Goal: Information Seeking & Learning: Learn about a topic

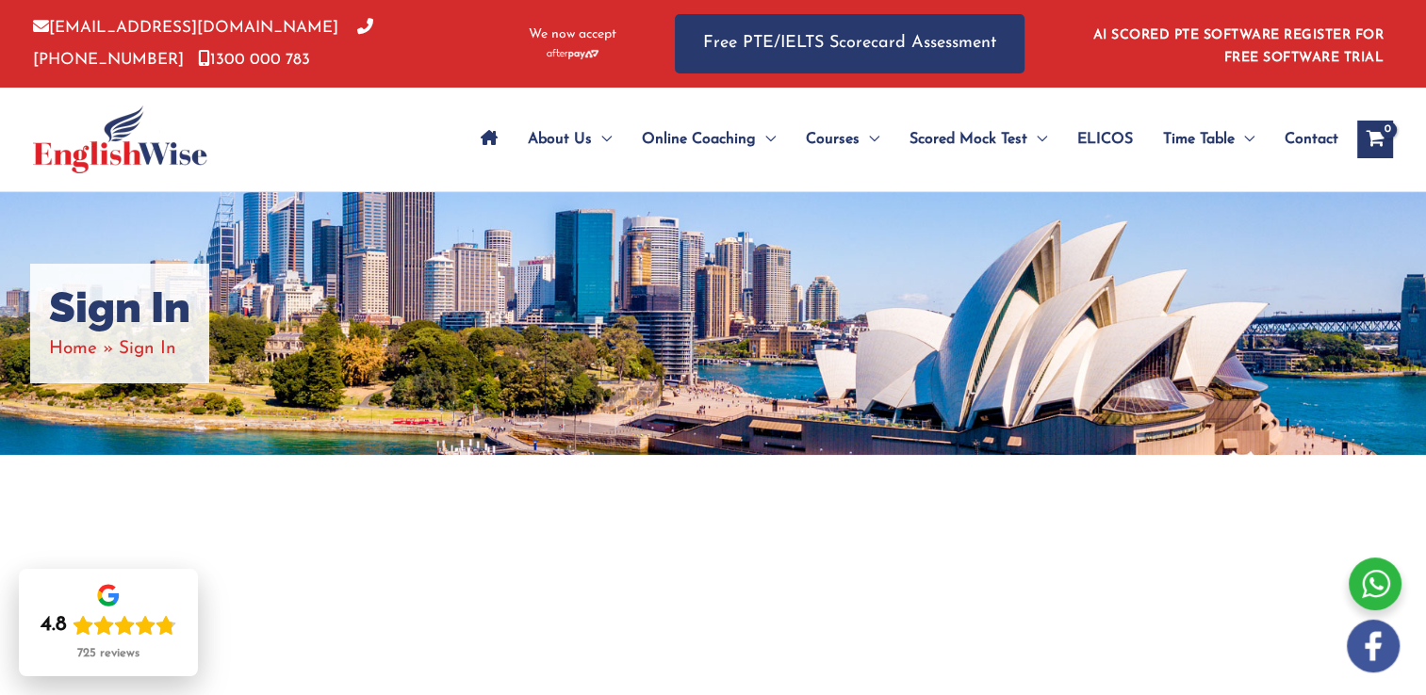
click at [341, 611] on div at bounding box center [713, 703] width 1131 height 497
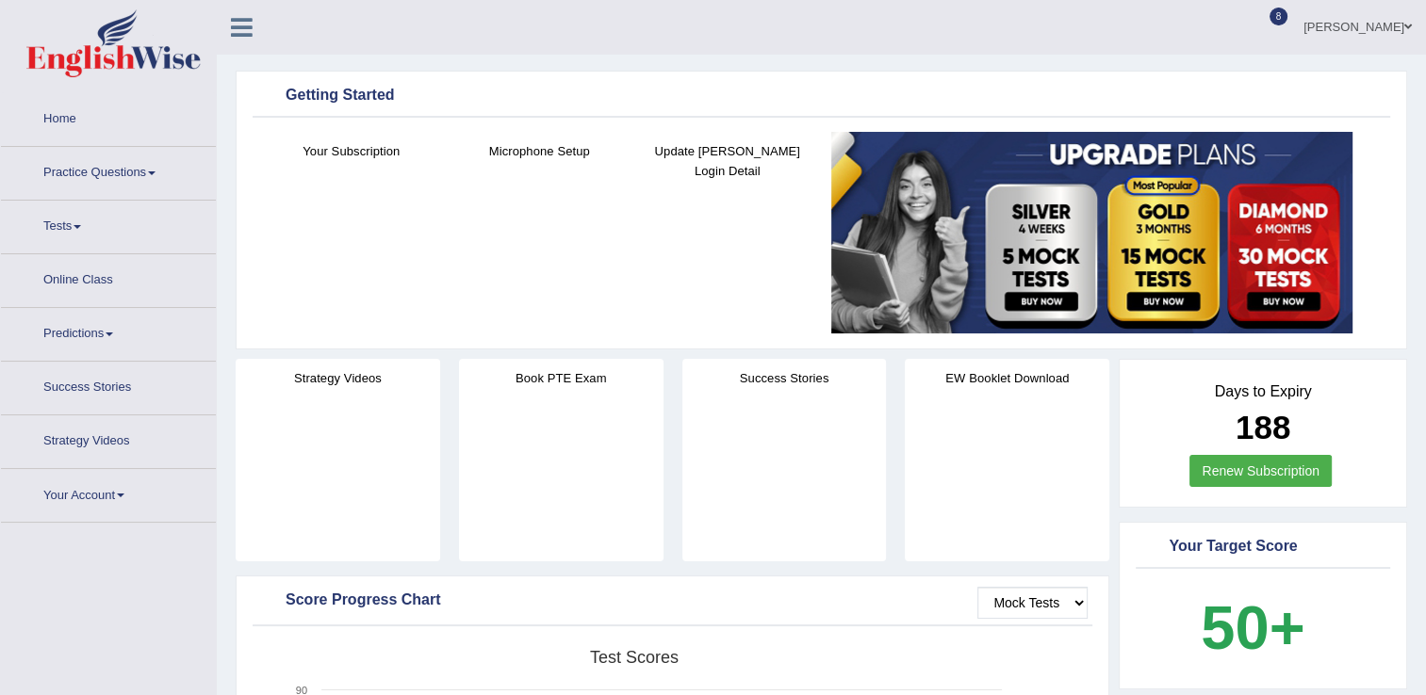
click at [108, 170] on link "Practice Questions" at bounding box center [108, 170] width 215 height 47
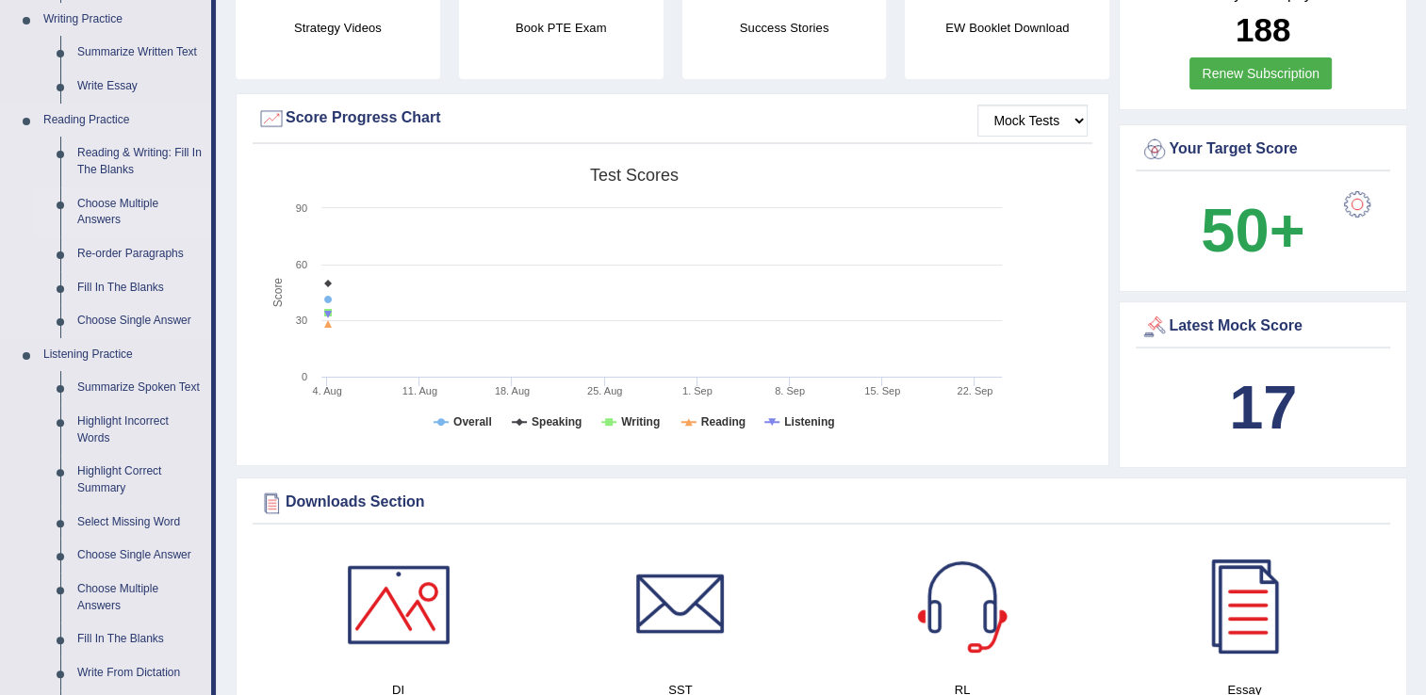
scroll to position [490, 0]
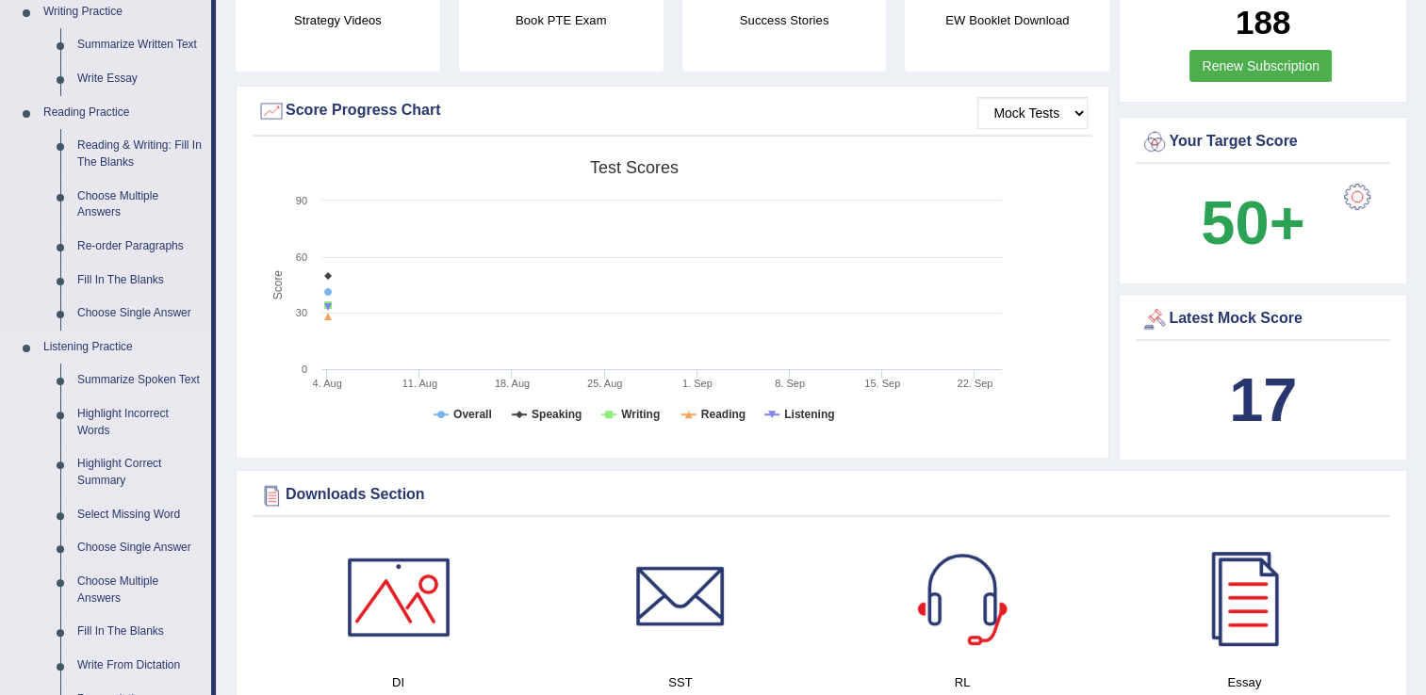
click at [171, 380] on link "Summarize Spoken Text" at bounding box center [140, 381] width 142 height 34
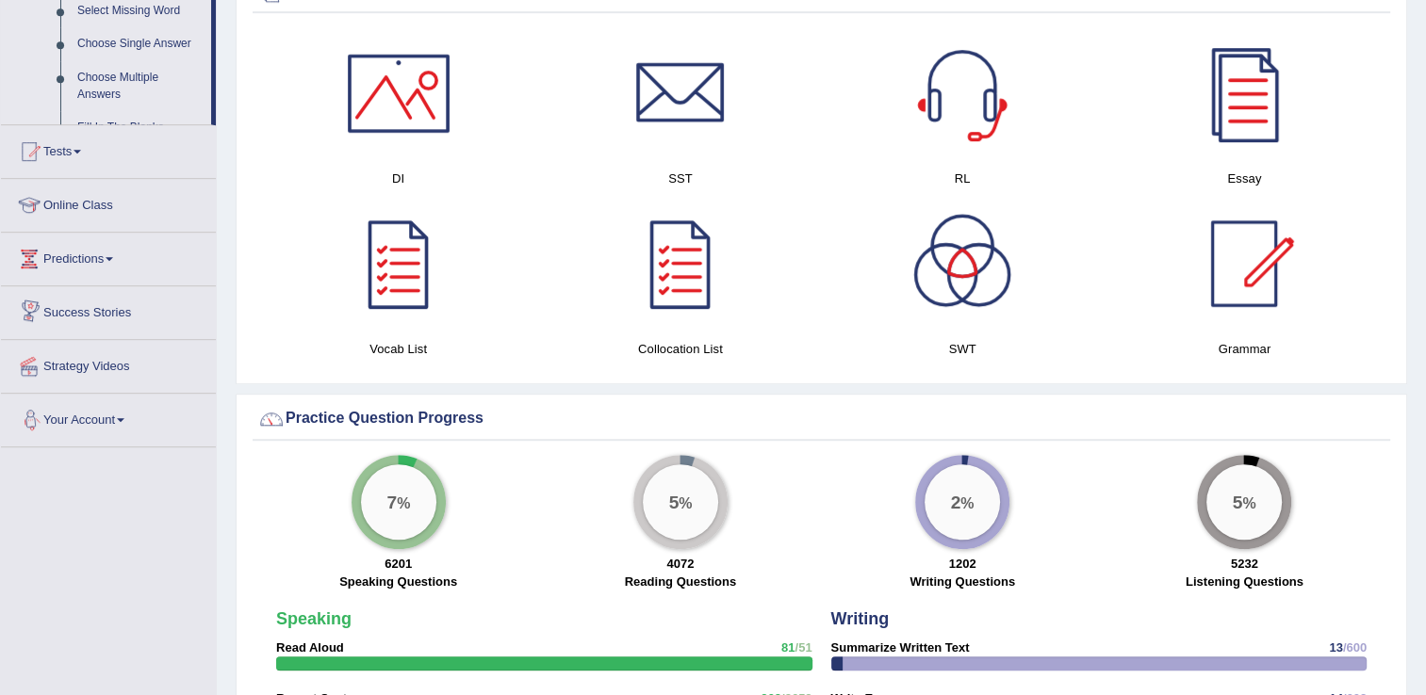
scroll to position [1209, 0]
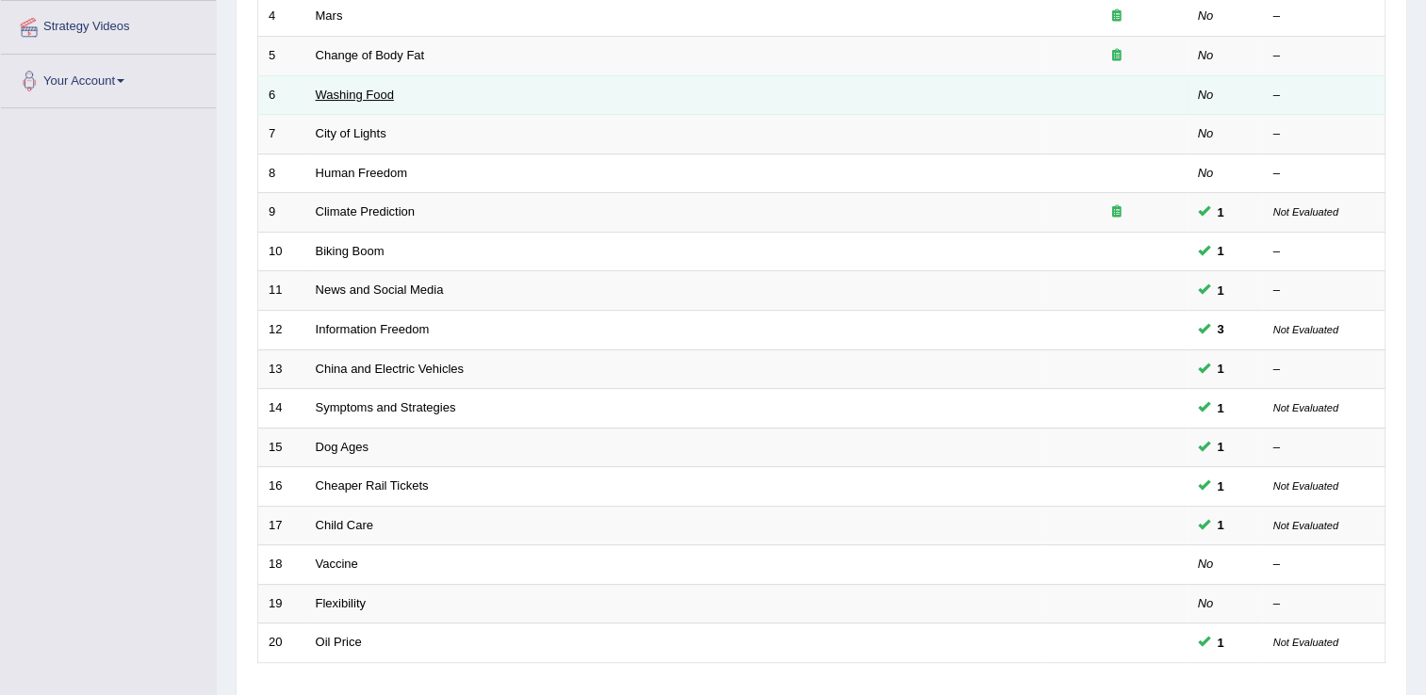
scroll to position [546, 0]
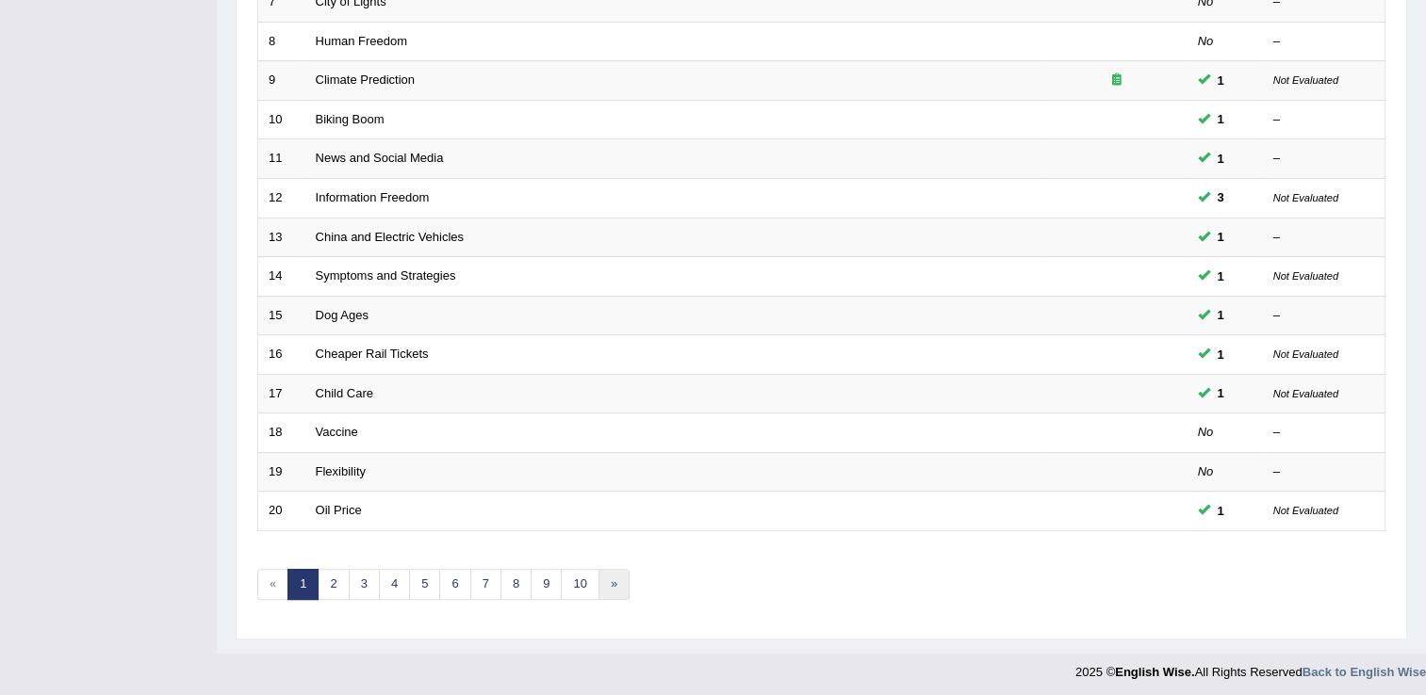
click at [602, 582] on link "»" at bounding box center [613, 584] width 31 height 31
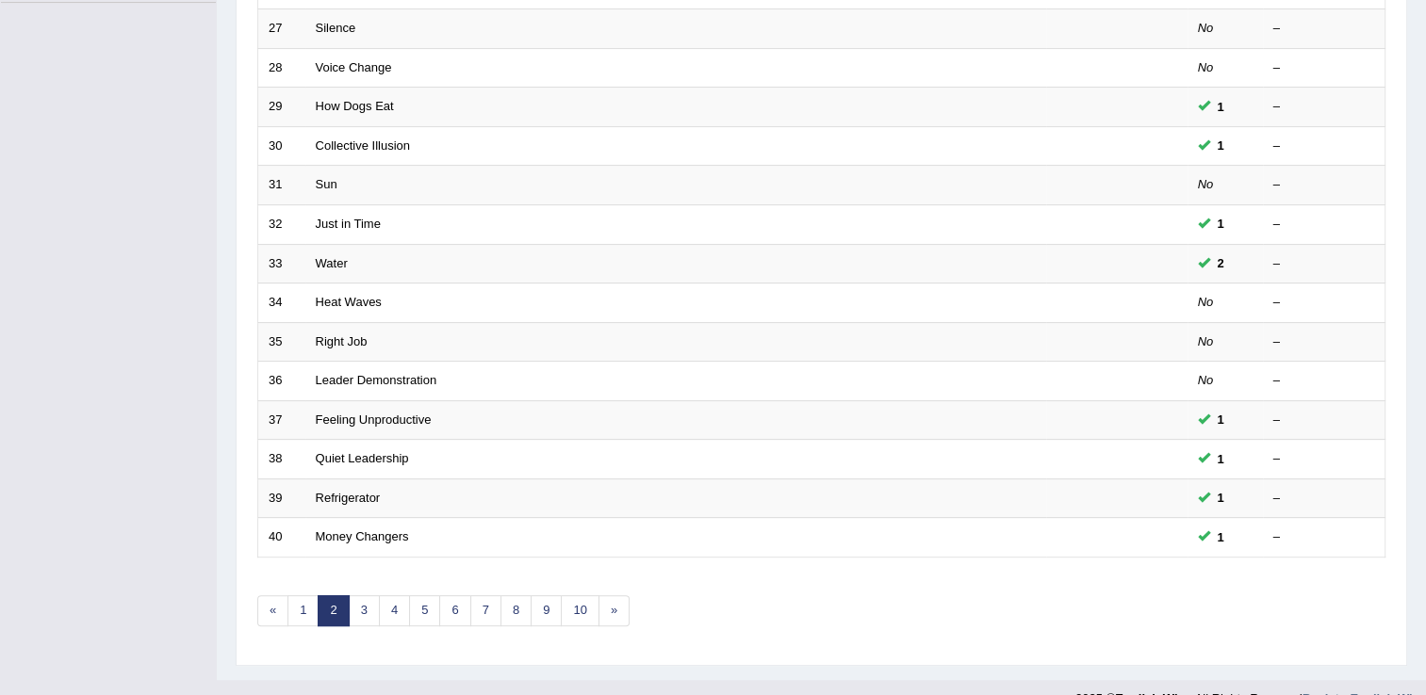
scroll to position [546, 0]
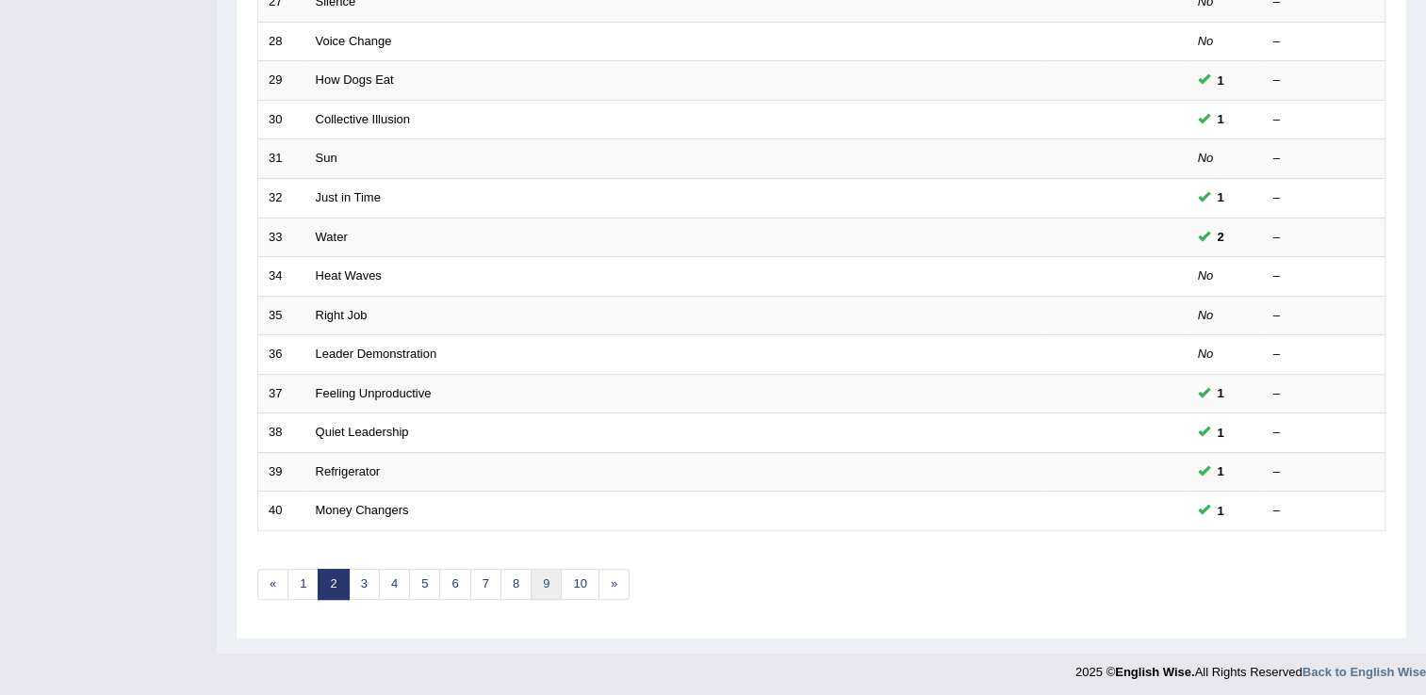
click at [549, 589] on link "9" at bounding box center [545, 584] width 31 height 31
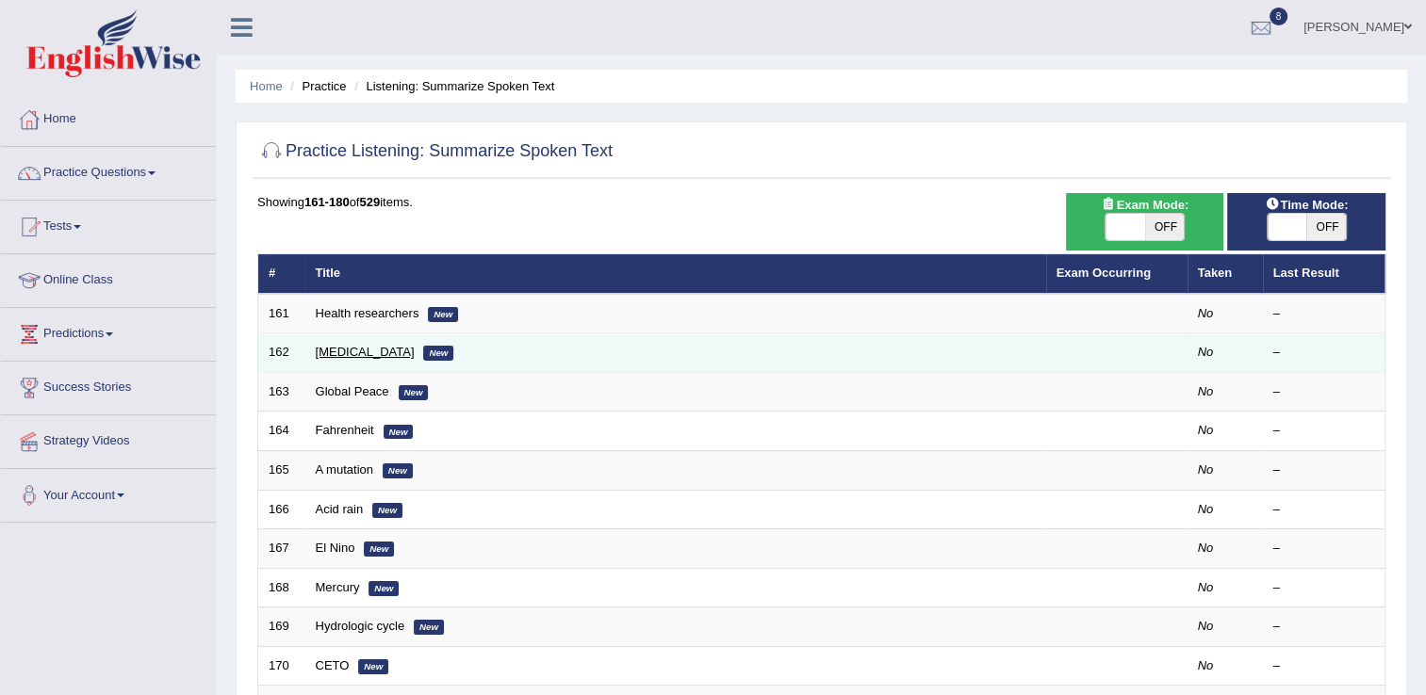
click at [348, 352] on link "Choking" at bounding box center [365, 352] width 99 height 14
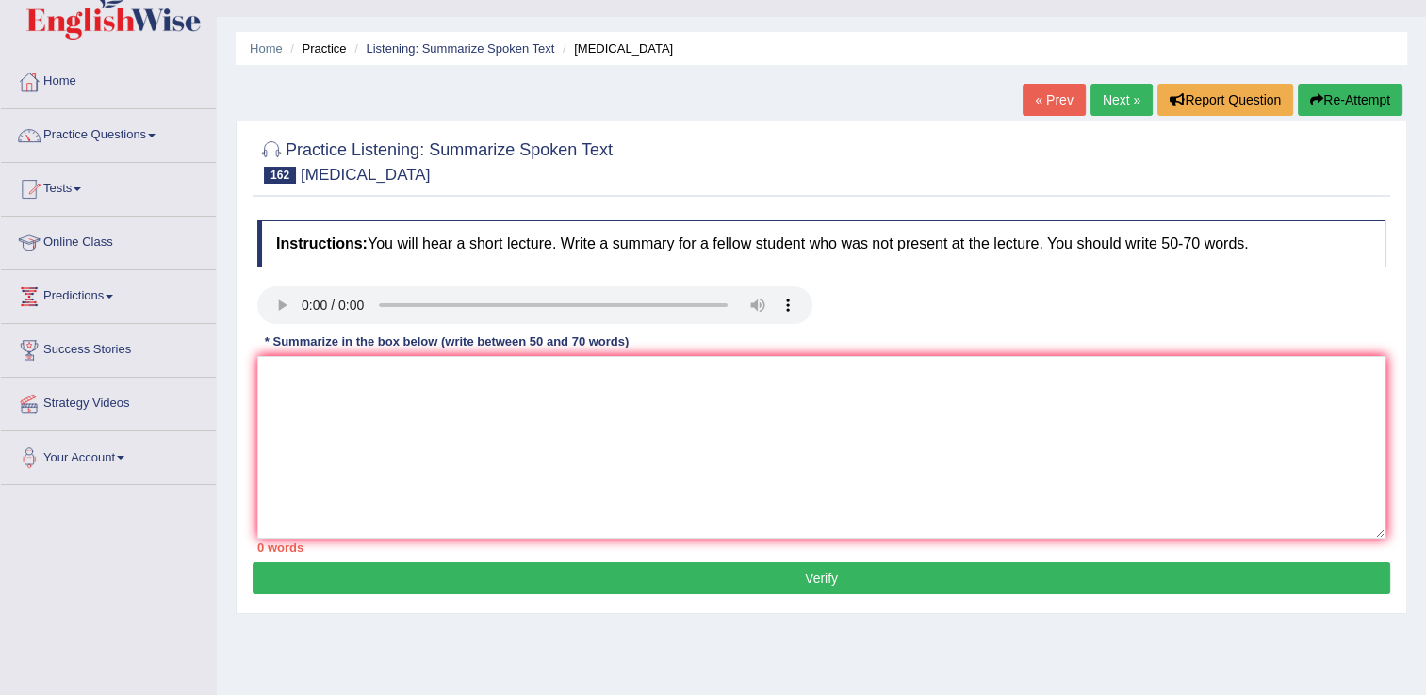
scroll to position [75, 0]
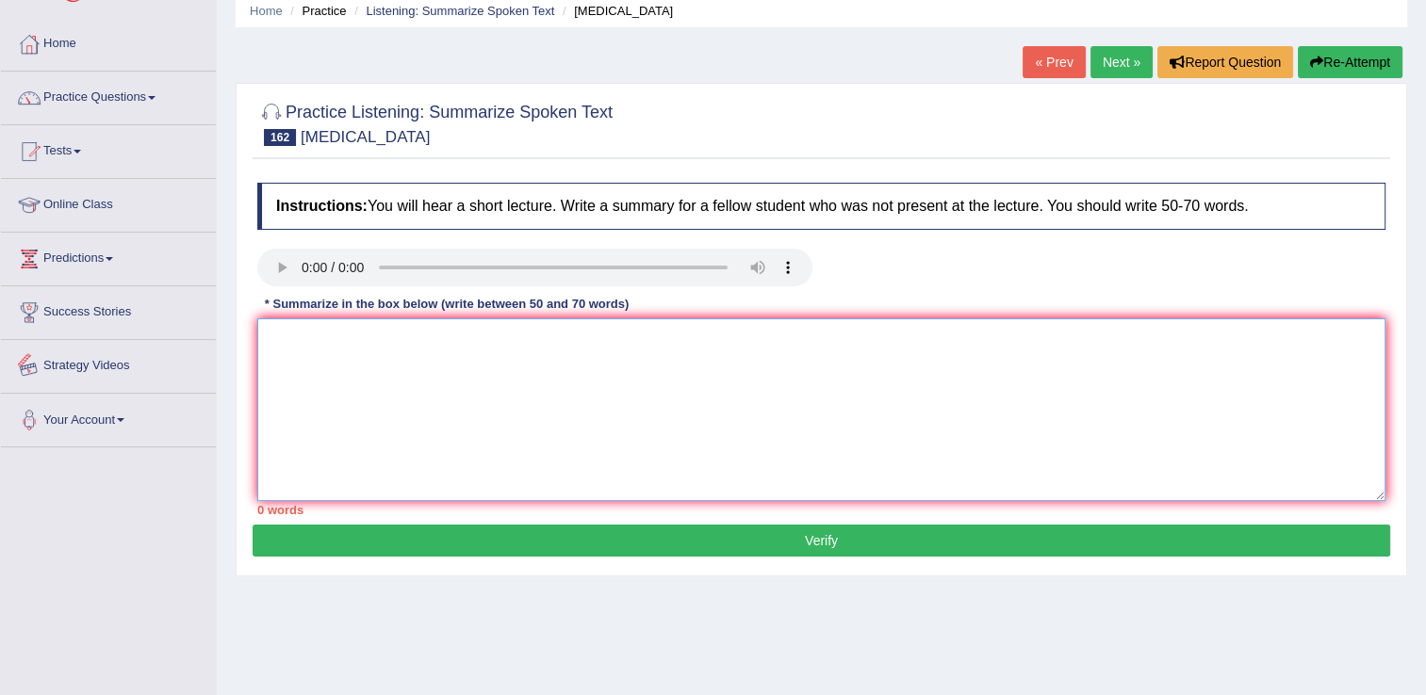
click at [306, 346] on textarea at bounding box center [821, 409] width 1128 height 183
click at [336, 336] on textarea "The speakker provided a comperhensive" at bounding box center [821, 409] width 1128 height 183
click at [503, 341] on textarea "The speaker provided a comperhensive" at bounding box center [821, 409] width 1128 height 183
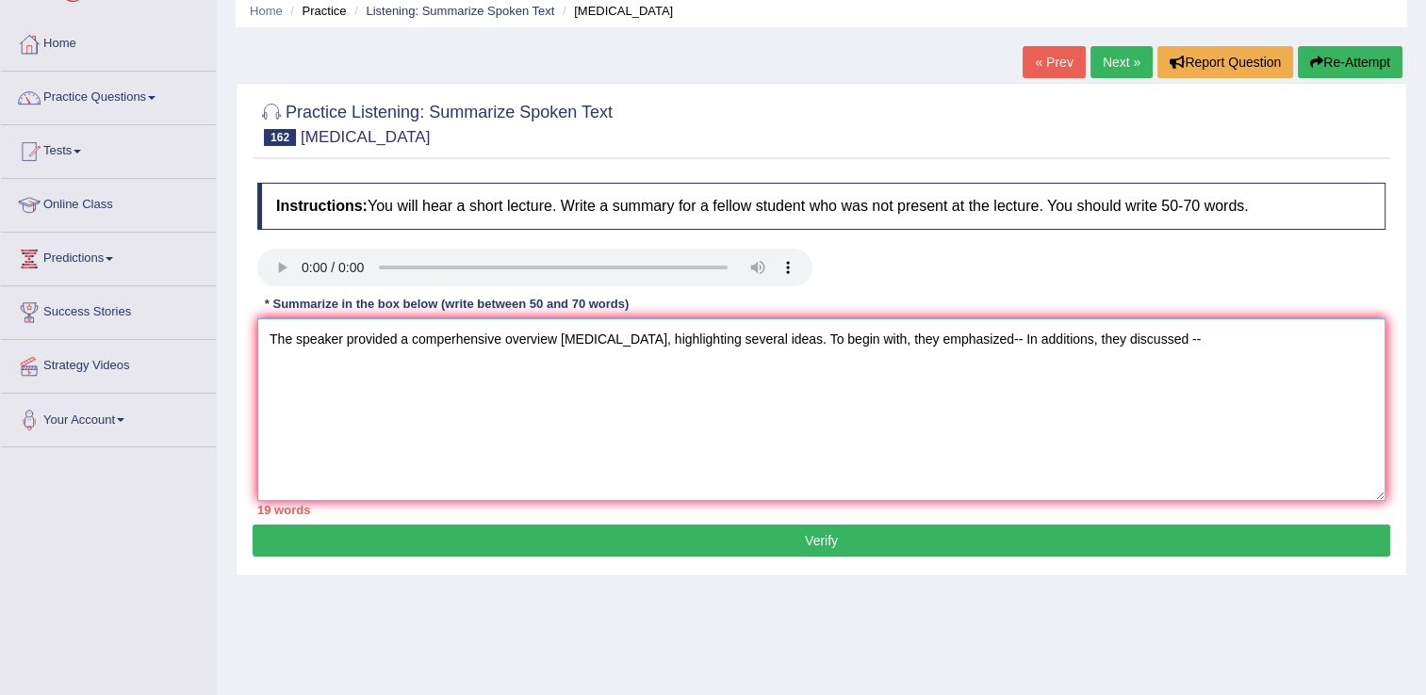
click at [954, 340] on textarea "The speaker provided a comperhensive overview choking, highlighting several ide…" at bounding box center [821, 409] width 1128 height 183
click at [1017, 337] on textarea "The speaker provided a comperhensive overview choking, highlighting several ide…" at bounding box center [821, 409] width 1128 height 183
click at [1319, 338] on textarea "The speaker provided a comperhensive overview choking, highlighting several ide…" at bounding box center [821, 409] width 1128 height 183
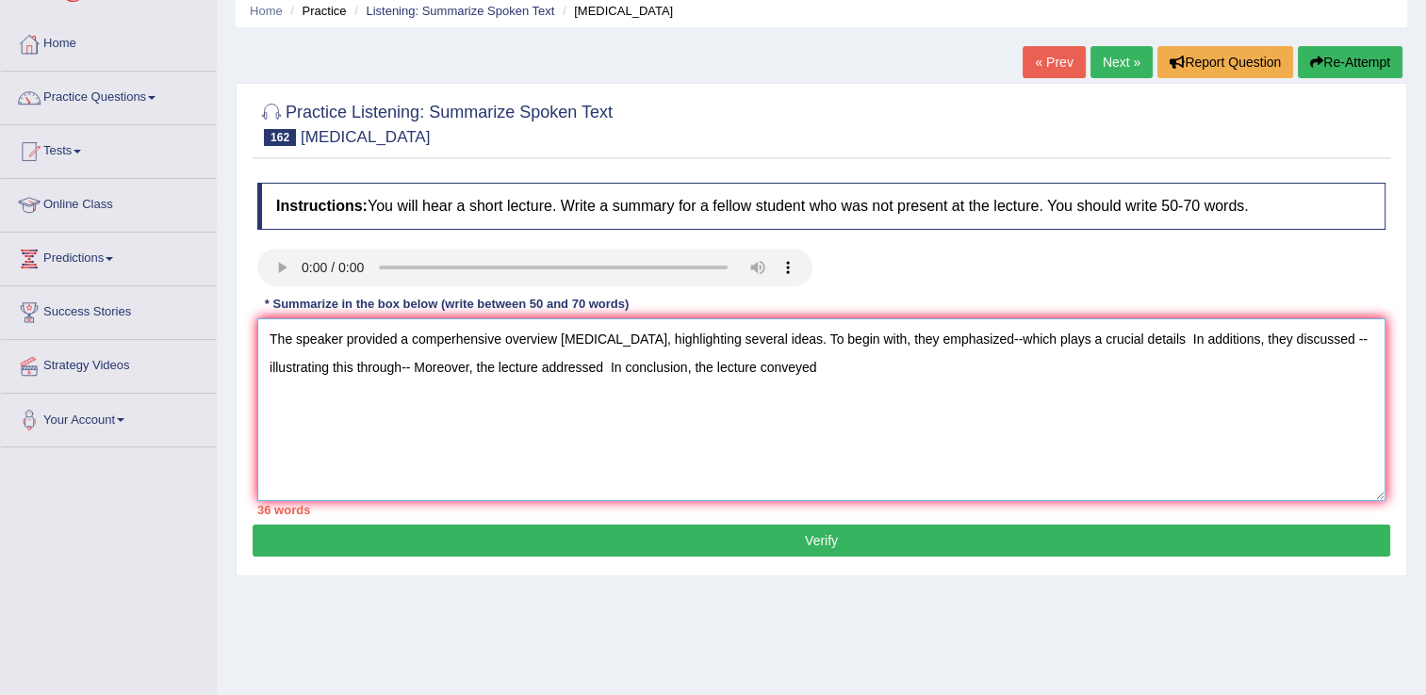
click at [954, 337] on textarea "The speaker provided a comperhensive overview choking, highlighting several ide…" at bounding box center [821, 409] width 1128 height 183
click at [1269, 341] on textarea "The speaker provided a comperhensive overview choking, highlighting several ide…" at bounding box center [821, 409] width 1128 height 183
click at [444, 365] on textarea "The speaker provided a comperhensive overview choking, highlighting several ide…" at bounding box center [821, 409] width 1128 height 183
click at [651, 370] on textarea "The speaker provided a comperhensive overview choking, highlighting several ide…" at bounding box center [821, 409] width 1128 height 183
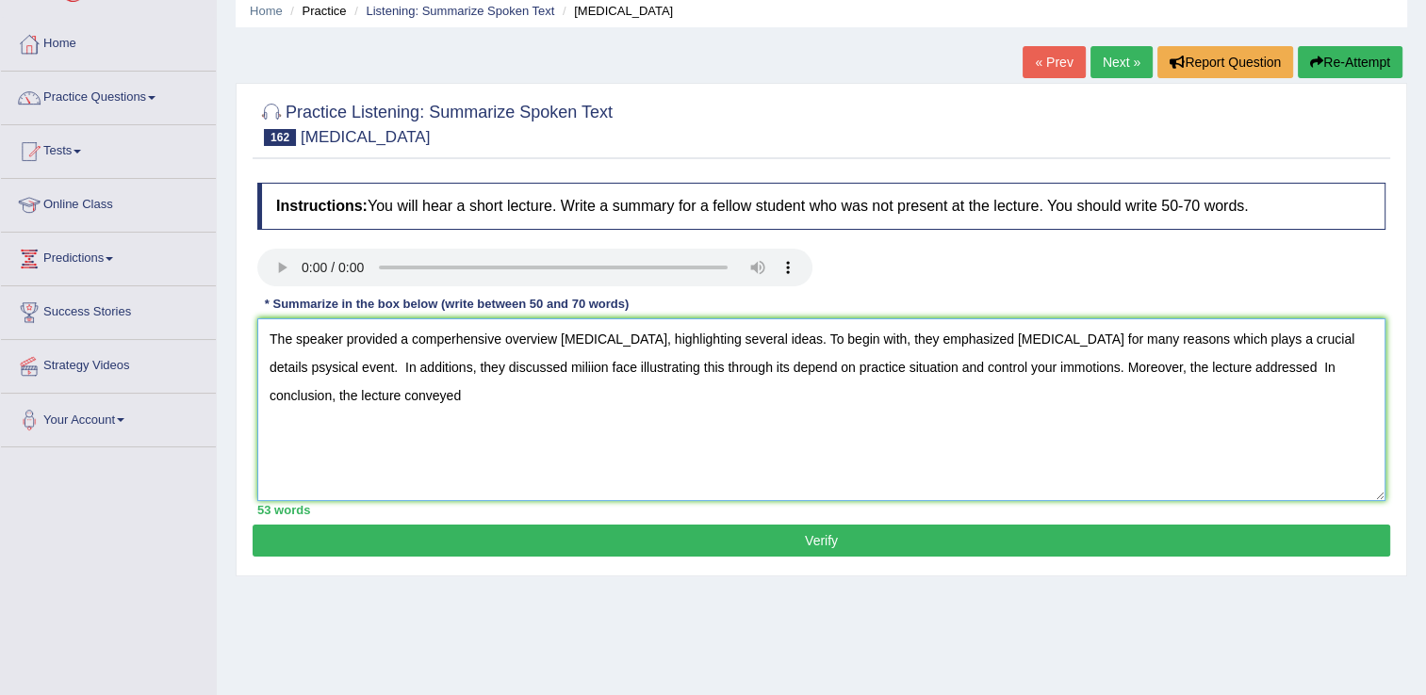
click at [325, 394] on textarea "The speaker provided a comperhensive overview choking, highlighting several ide…" at bounding box center [821, 409] width 1128 height 183
type textarea "The speaker provided a comperhensive overview choking, highlighting several ide…"
click at [788, 538] on button "Verify" at bounding box center [821, 541] width 1137 height 32
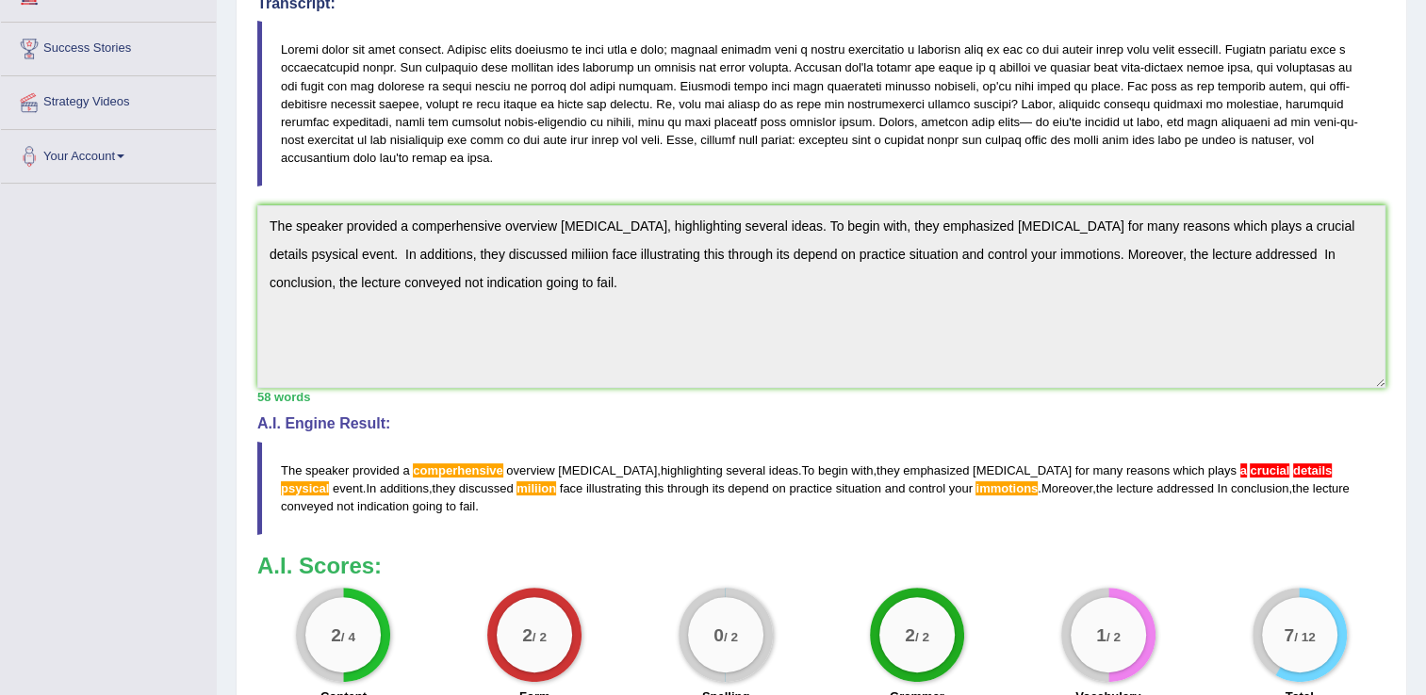
scroll to position [302, 0]
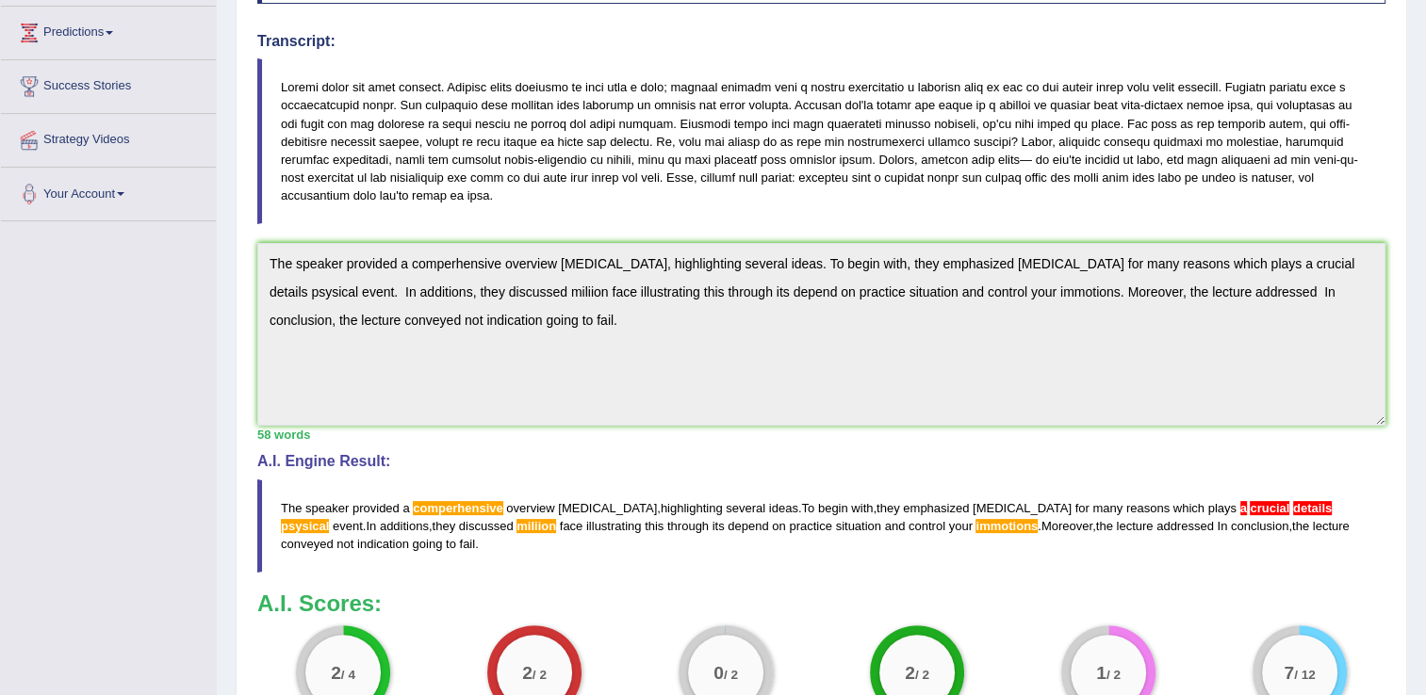
click at [811, 592] on h3 "A.I. Scores:" at bounding box center [821, 604] width 1128 height 24
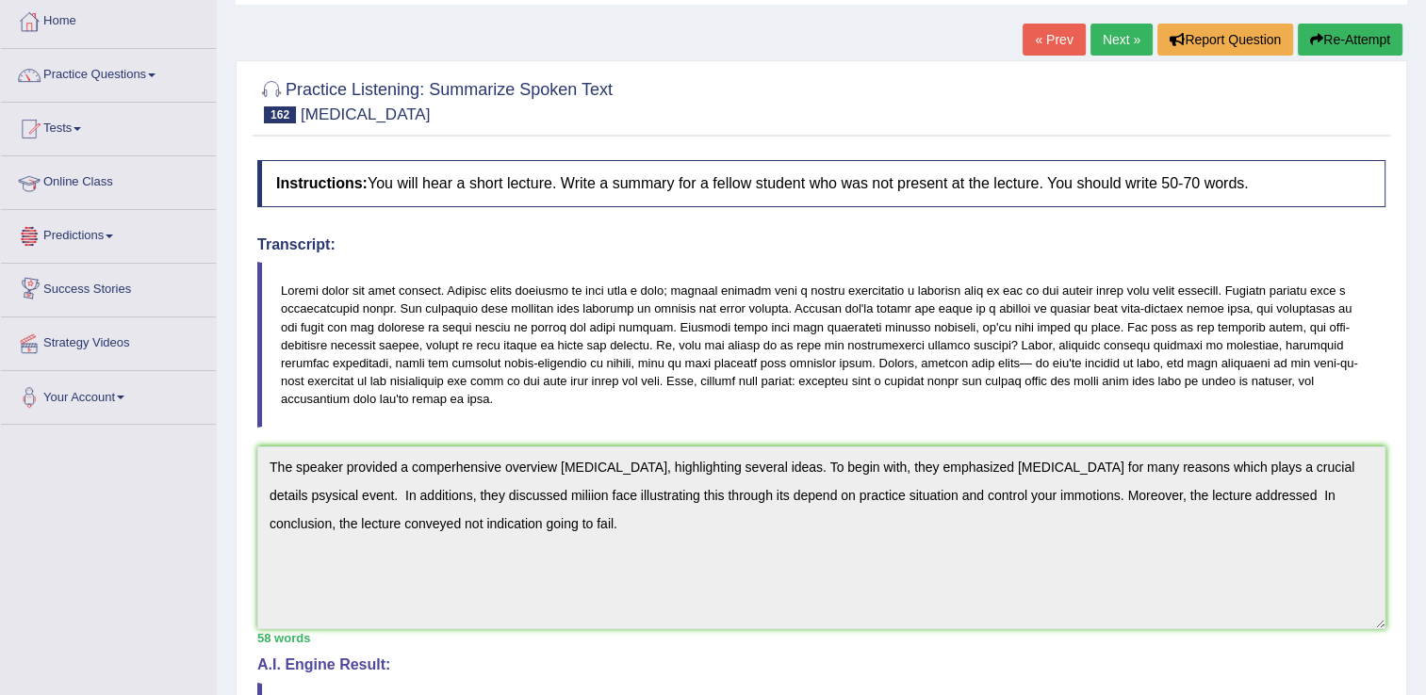
scroll to position [0, 0]
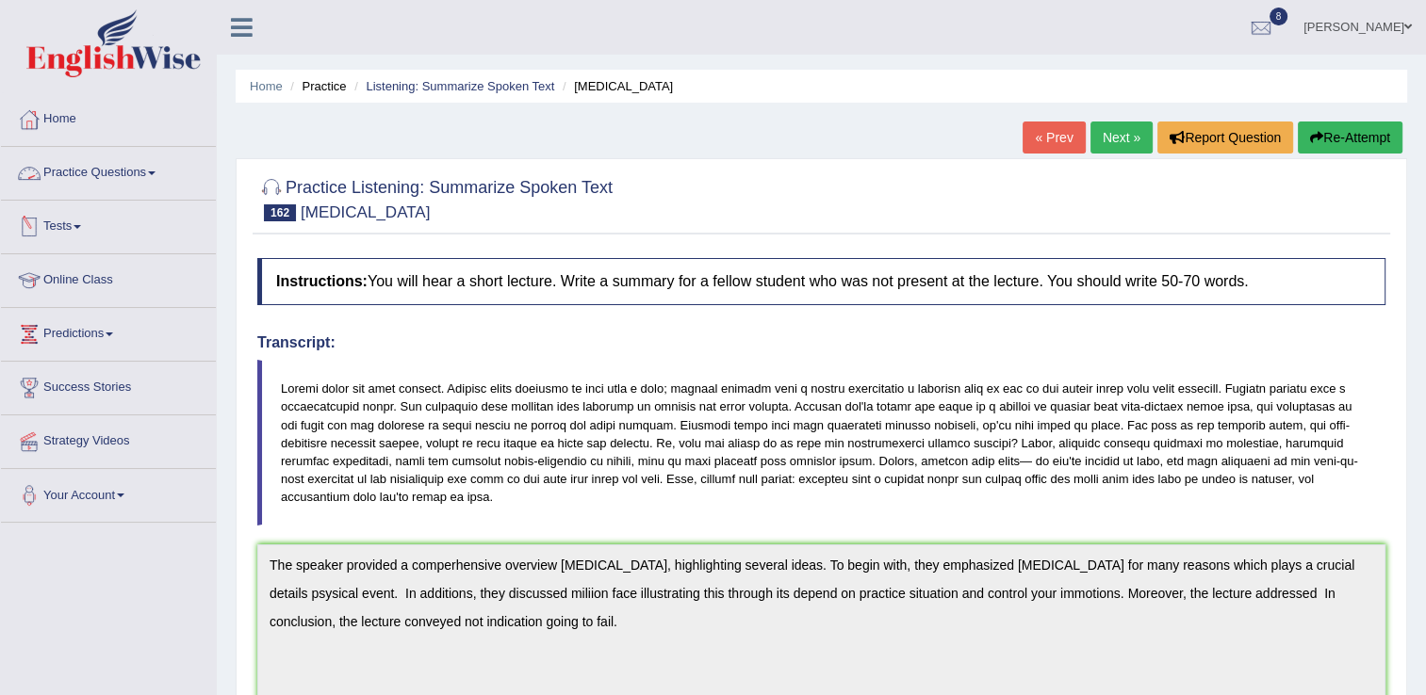
click at [115, 184] on link "Practice Questions" at bounding box center [108, 170] width 215 height 47
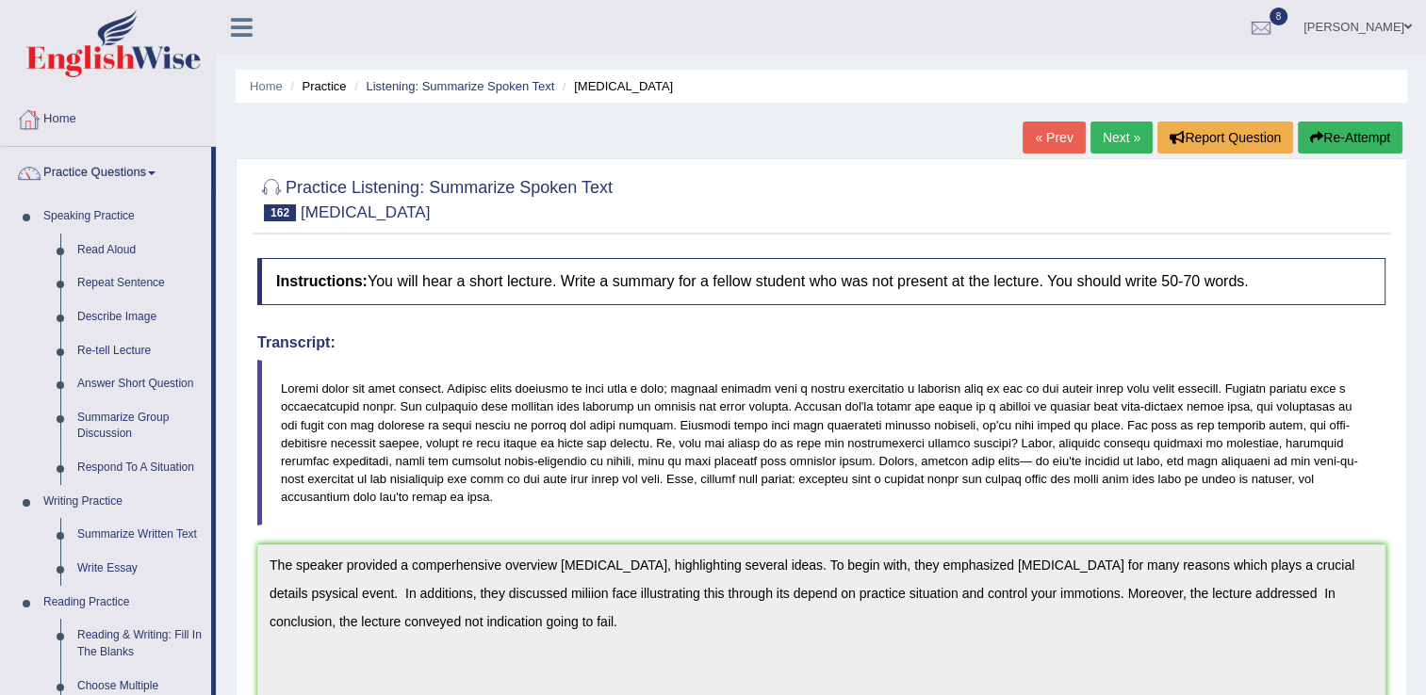
click at [59, 117] on link "Home" at bounding box center [108, 116] width 215 height 47
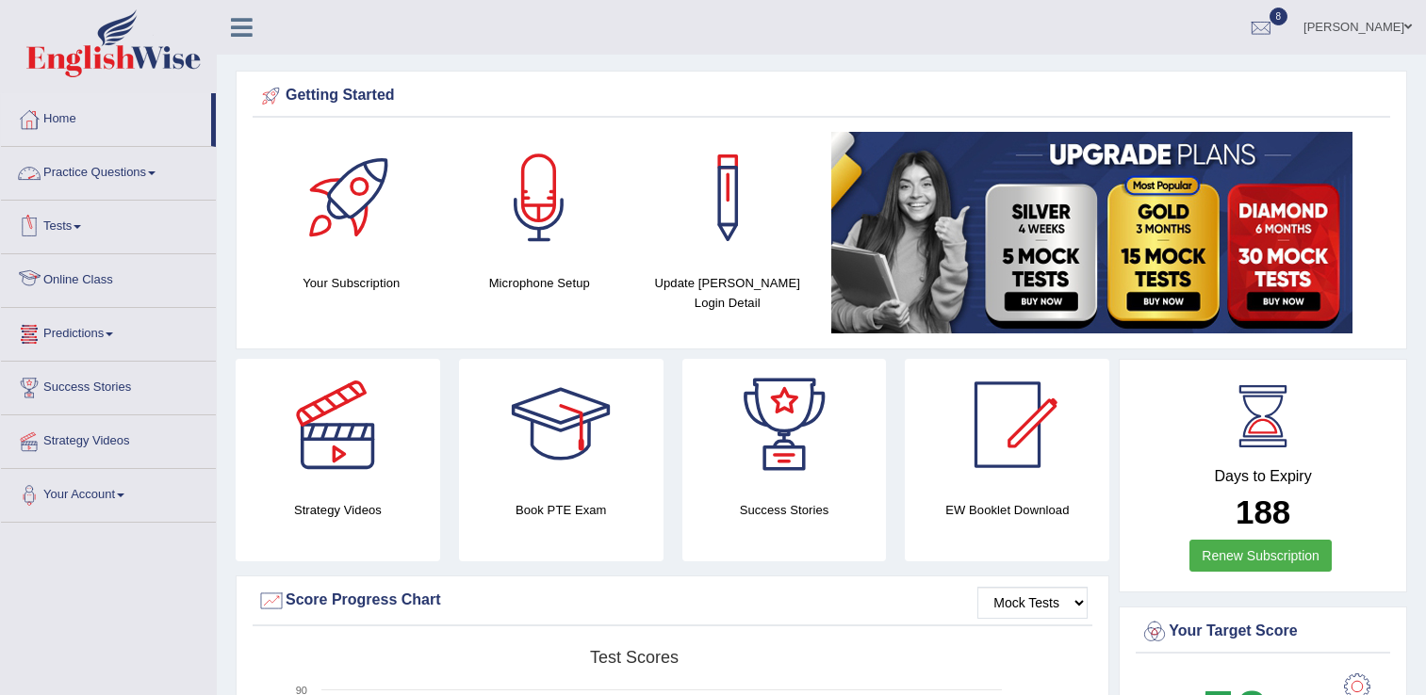
click at [87, 302] on li "Online Class" at bounding box center [108, 281] width 215 height 54
click at [101, 289] on link "Online Class" at bounding box center [106, 277] width 210 height 47
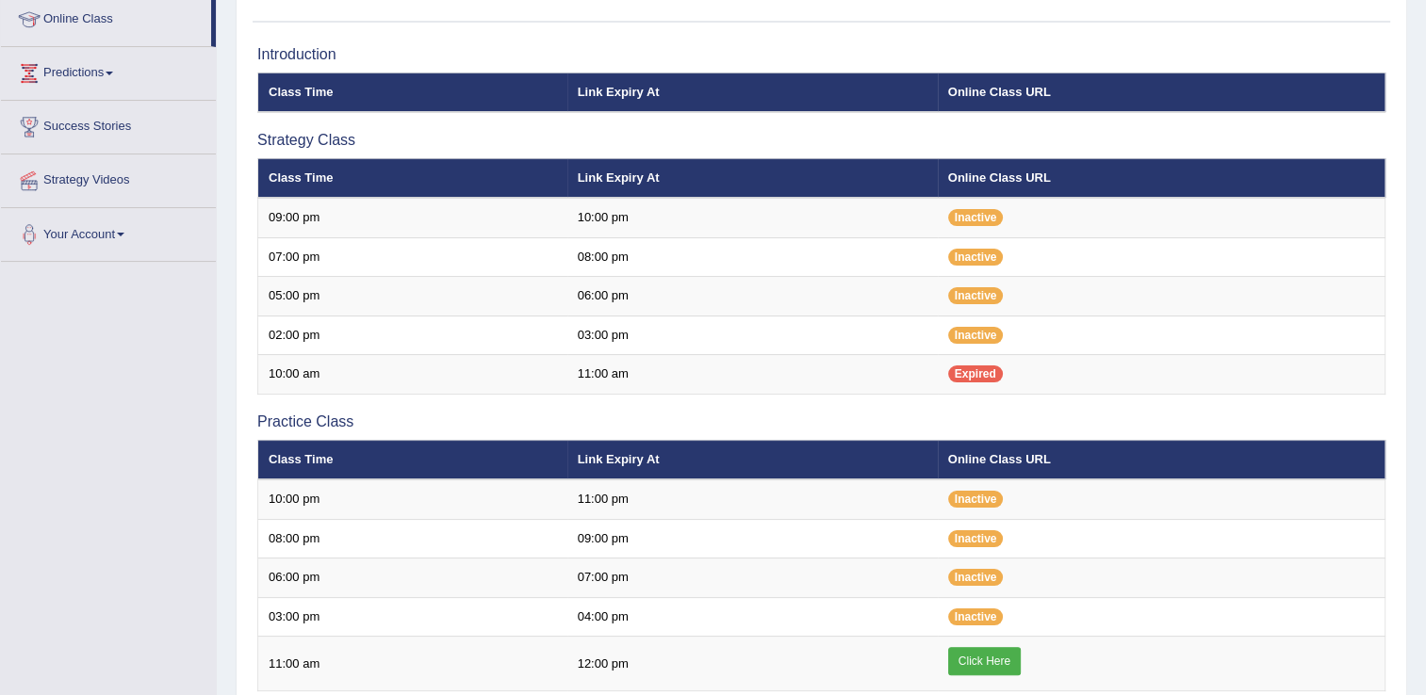
scroll to position [264, 0]
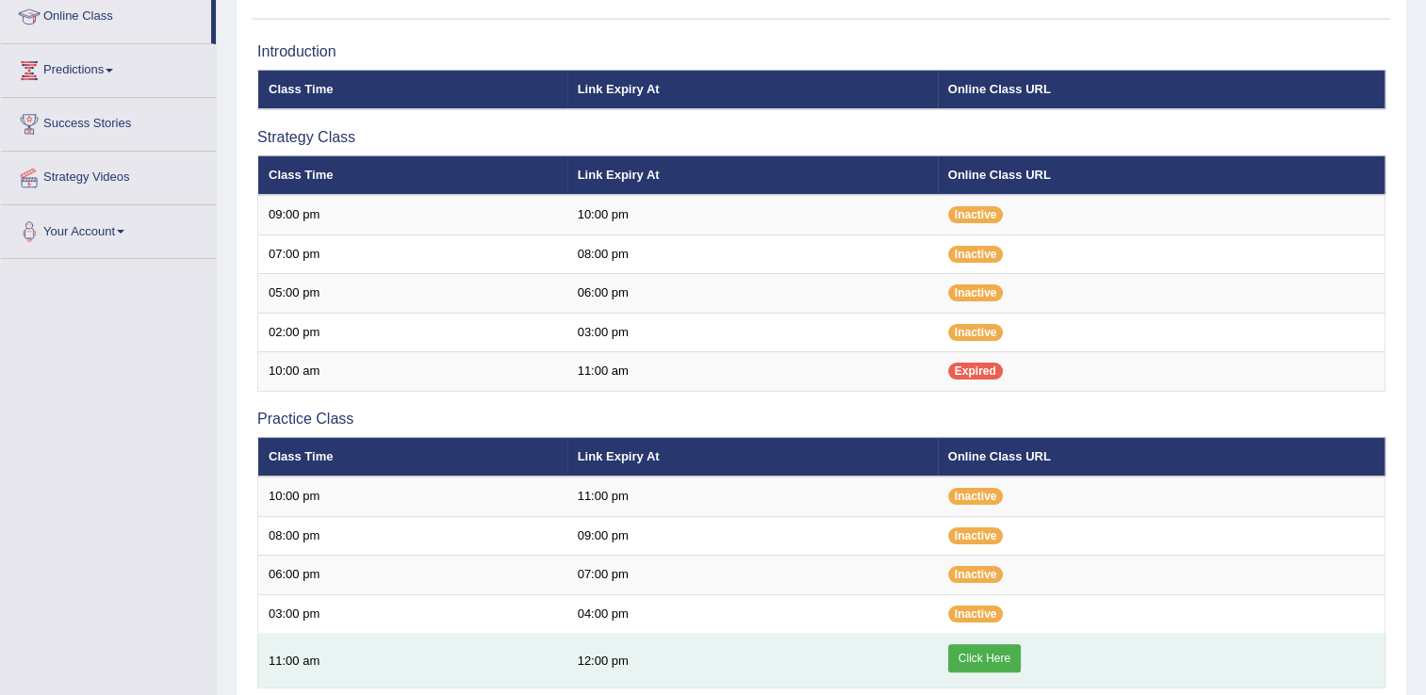
click at [991, 651] on link "Click Here" at bounding box center [984, 658] width 73 height 28
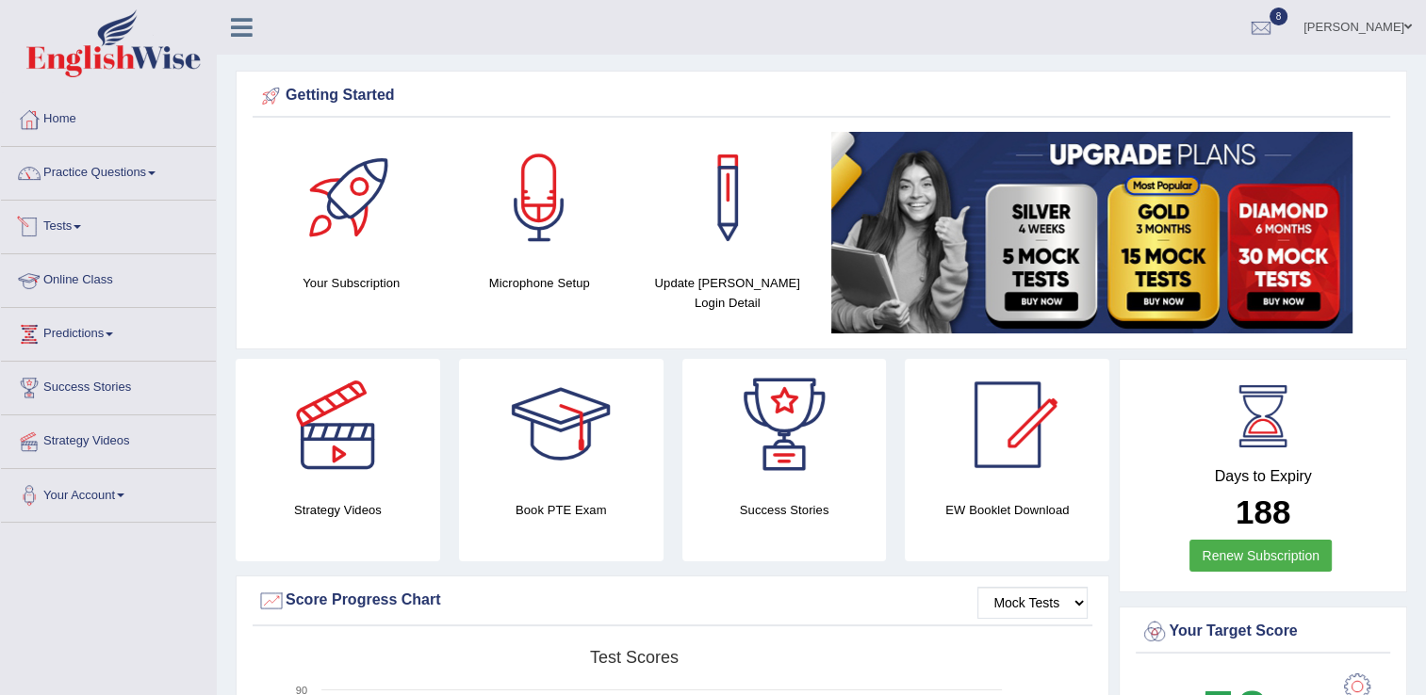
click at [112, 276] on link "Online Class" at bounding box center [108, 277] width 215 height 47
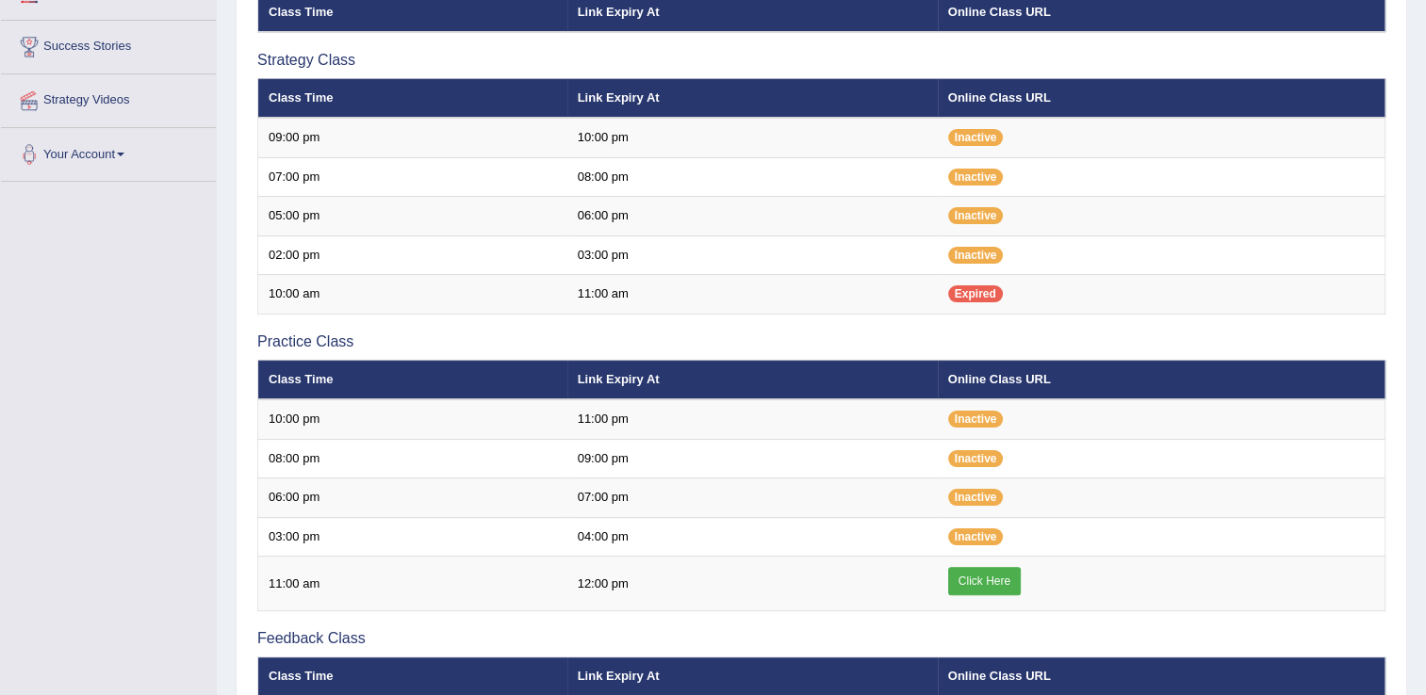
scroll to position [377, 0]
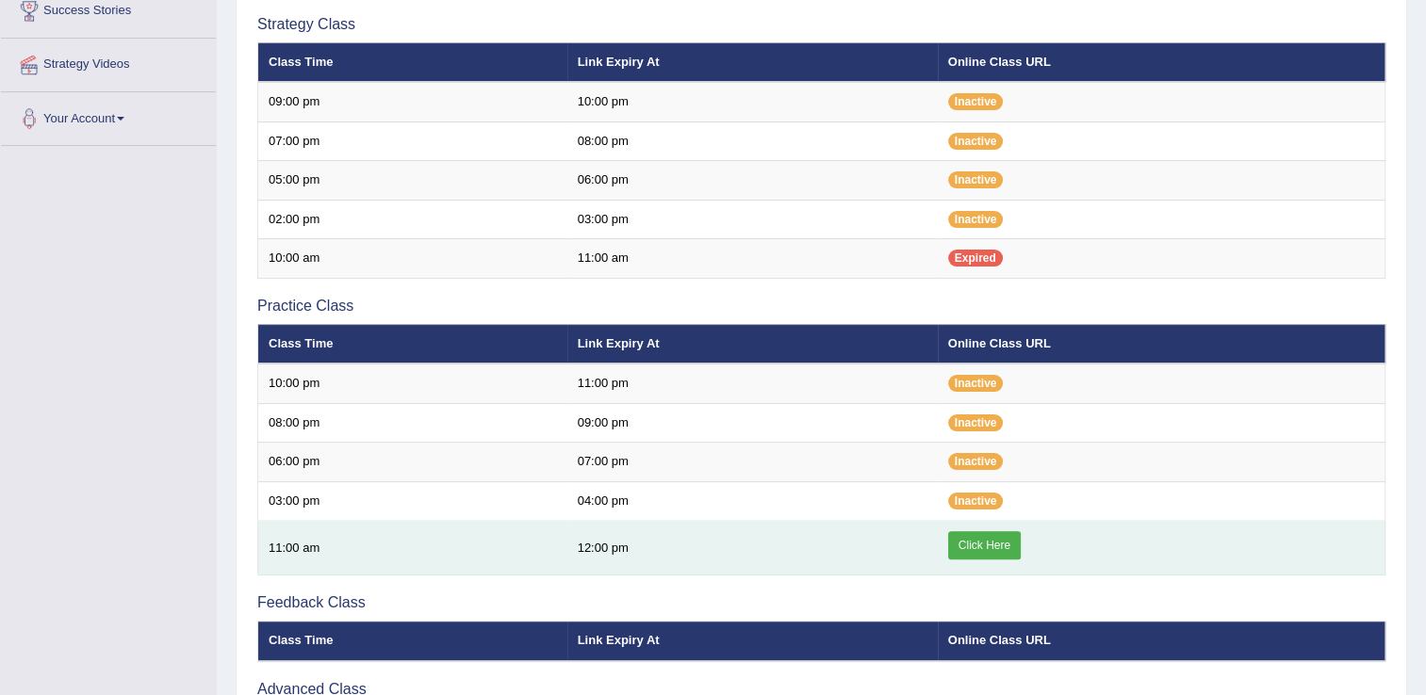
click at [993, 548] on link "Click Here" at bounding box center [984, 545] width 73 height 28
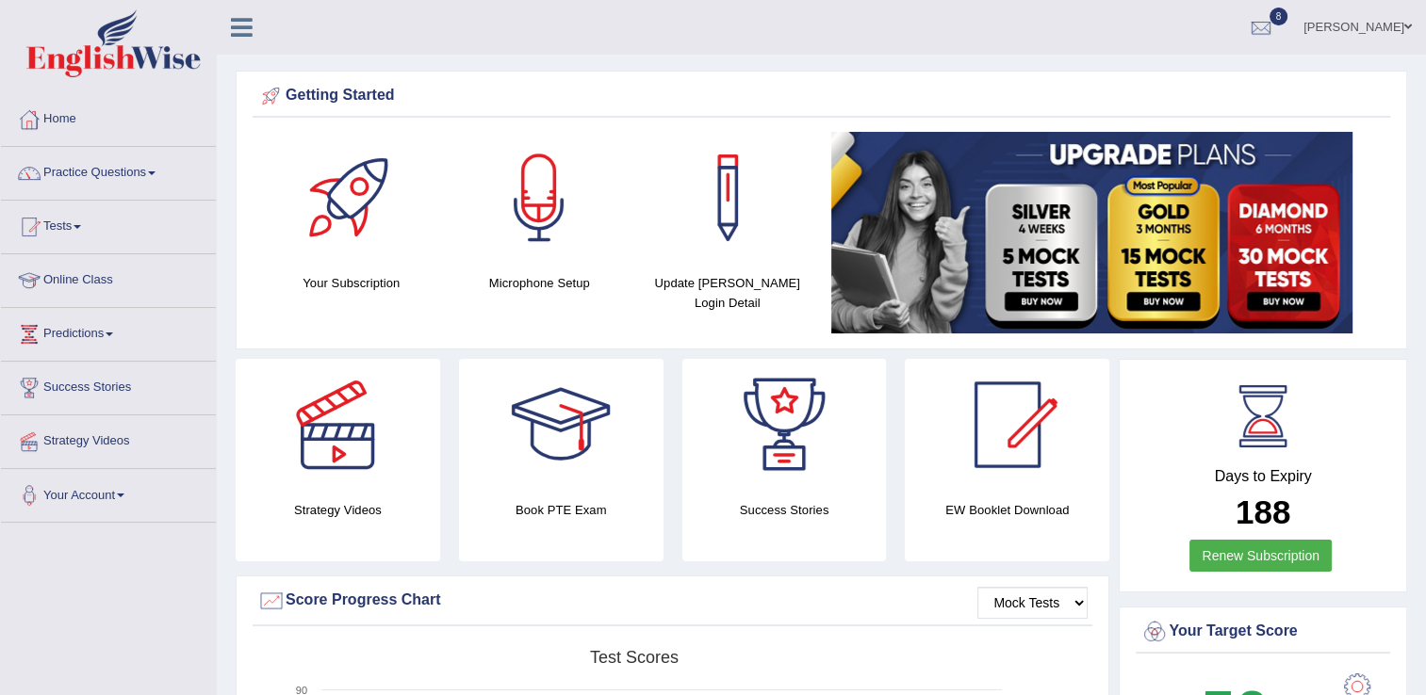
click at [83, 295] on link "Online Class" at bounding box center [108, 277] width 215 height 47
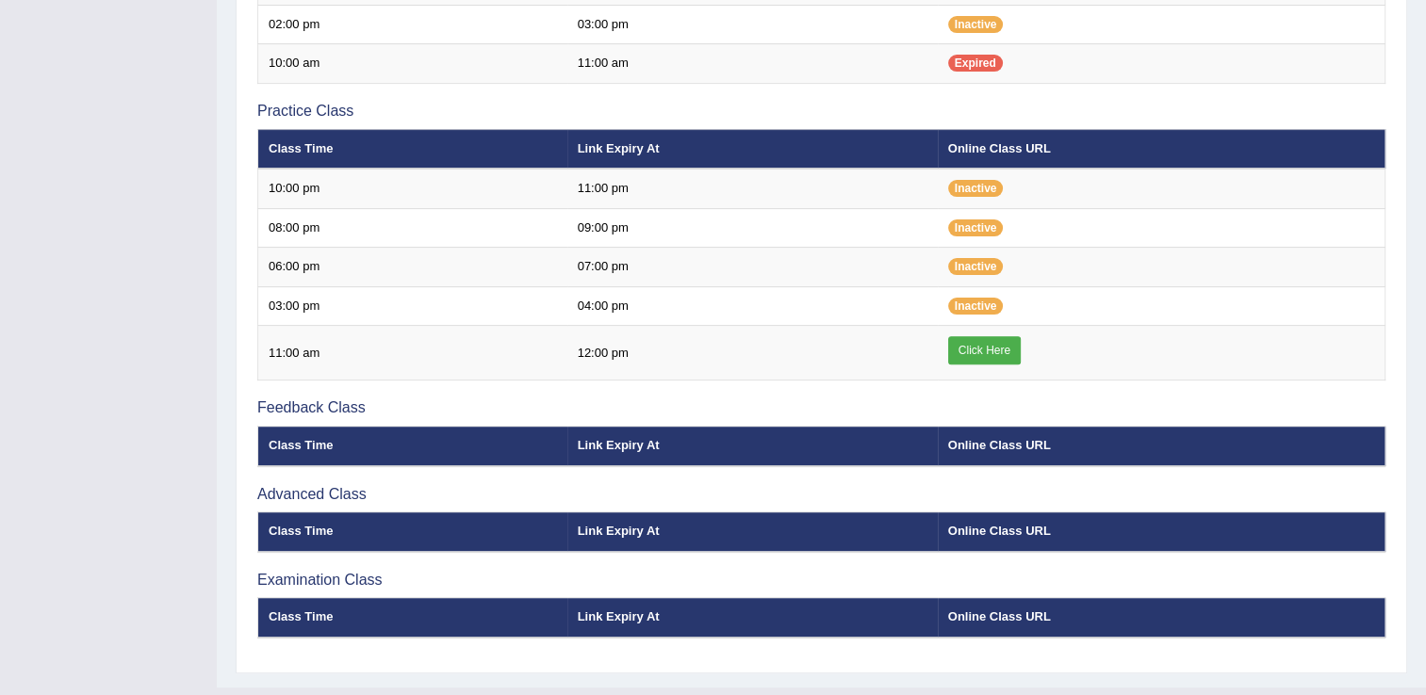
scroll to position [608, 0]
